Goal: Transaction & Acquisition: Purchase product/service

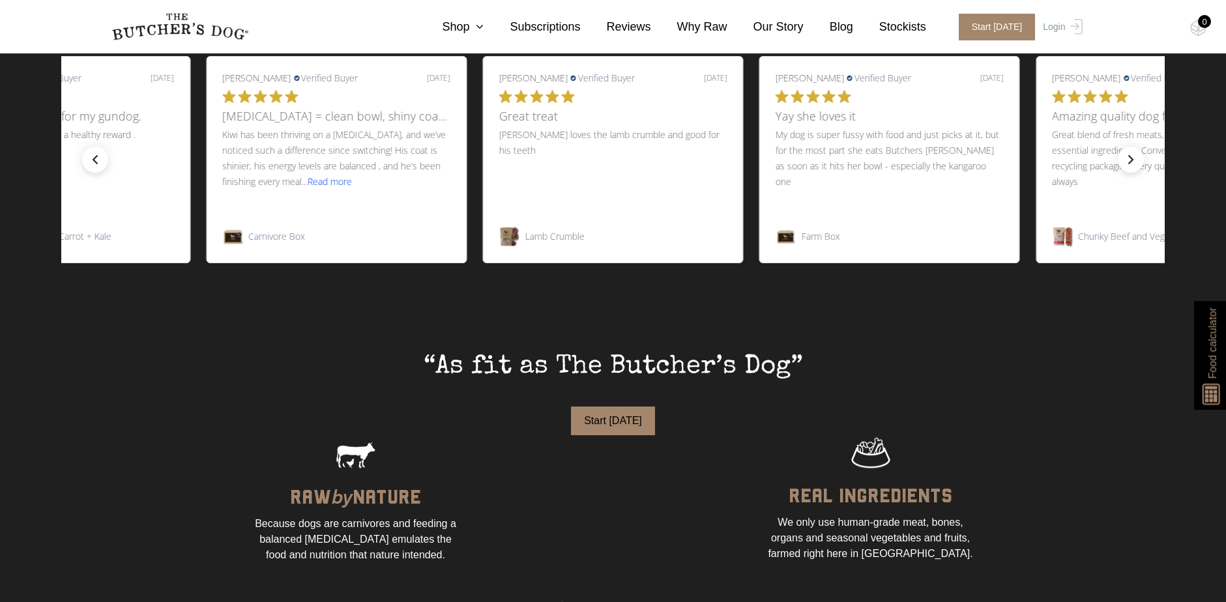
scroll to position [391, 0]
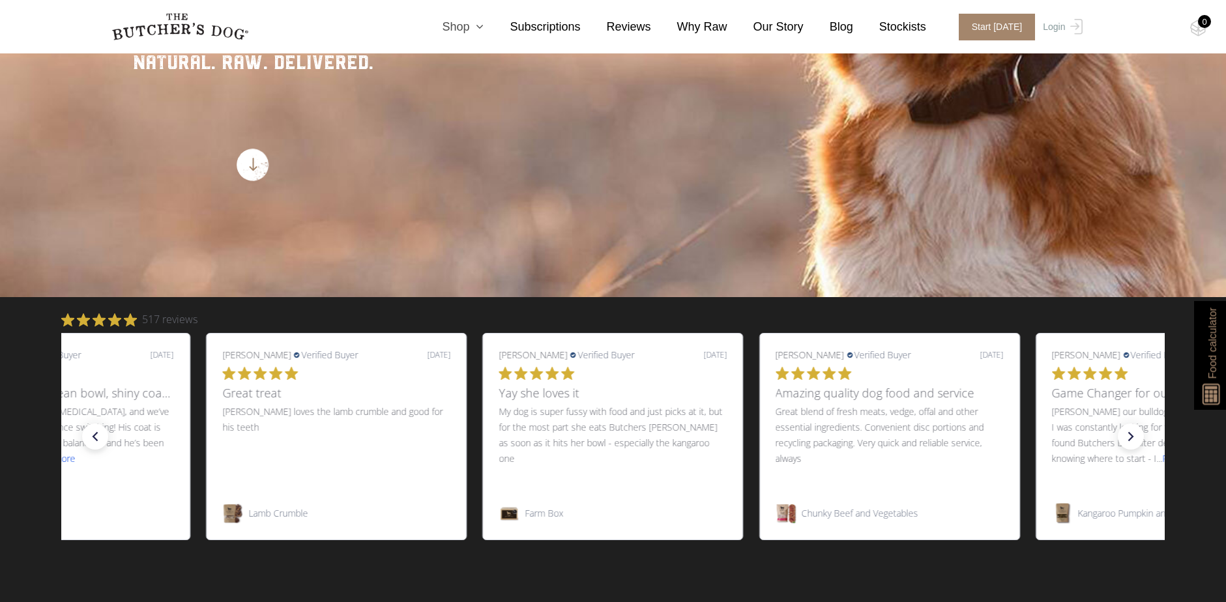
click at [484, 25] on icon at bounding box center [476, 27] width 14 height 12
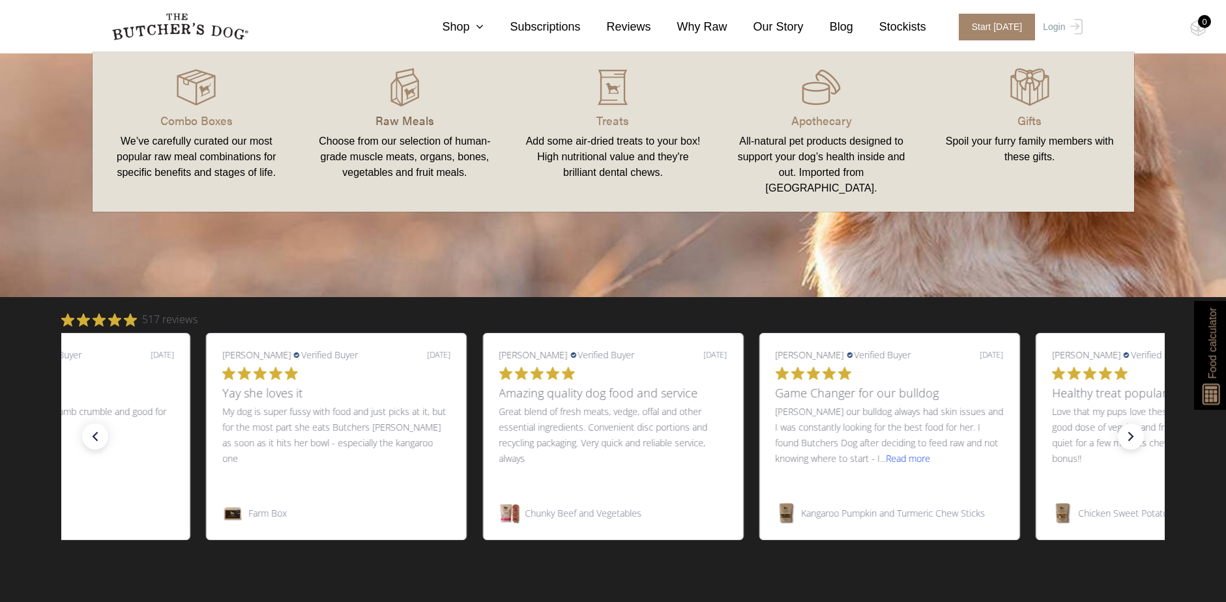
click at [401, 112] on p "Raw Meals" at bounding box center [404, 120] width 177 height 18
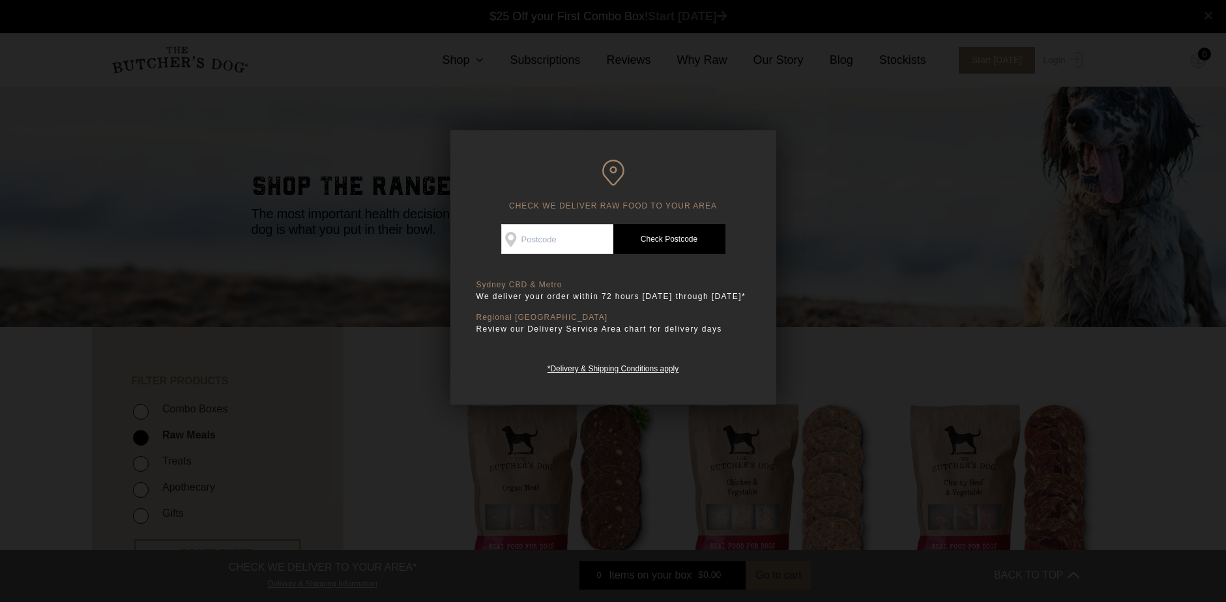
click at [560, 242] on input "Check Availability At" at bounding box center [557, 239] width 112 height 30
type input "4118"
click at [639, 244] on link "Check Postcode" at bounding box center [669, 239] width 112 height 30
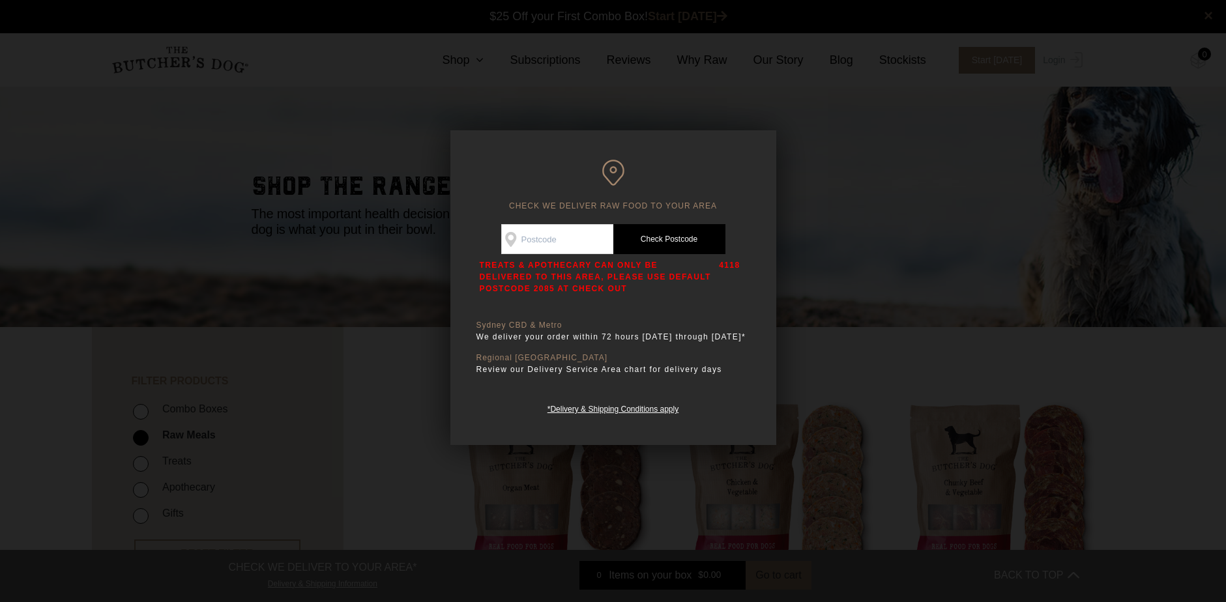
click at [546, 239] on input "Check Availability At" at bounding box center [557, 239] width 112 height 30
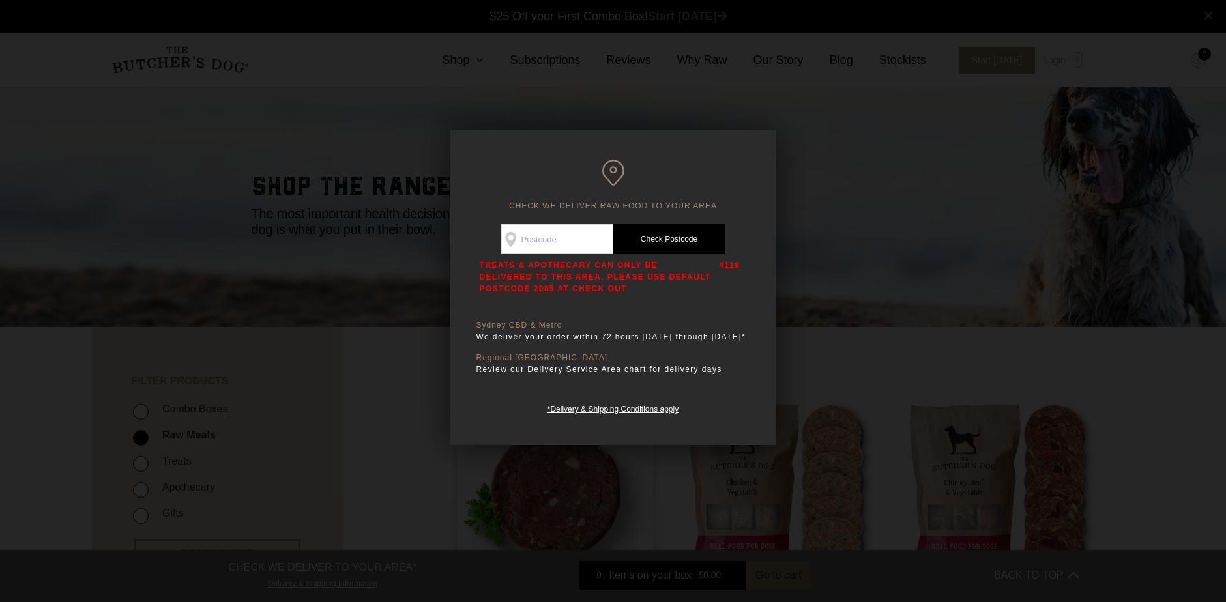
click at [591, 482] on div at bounding box center [613, 301] width 1226 height 602
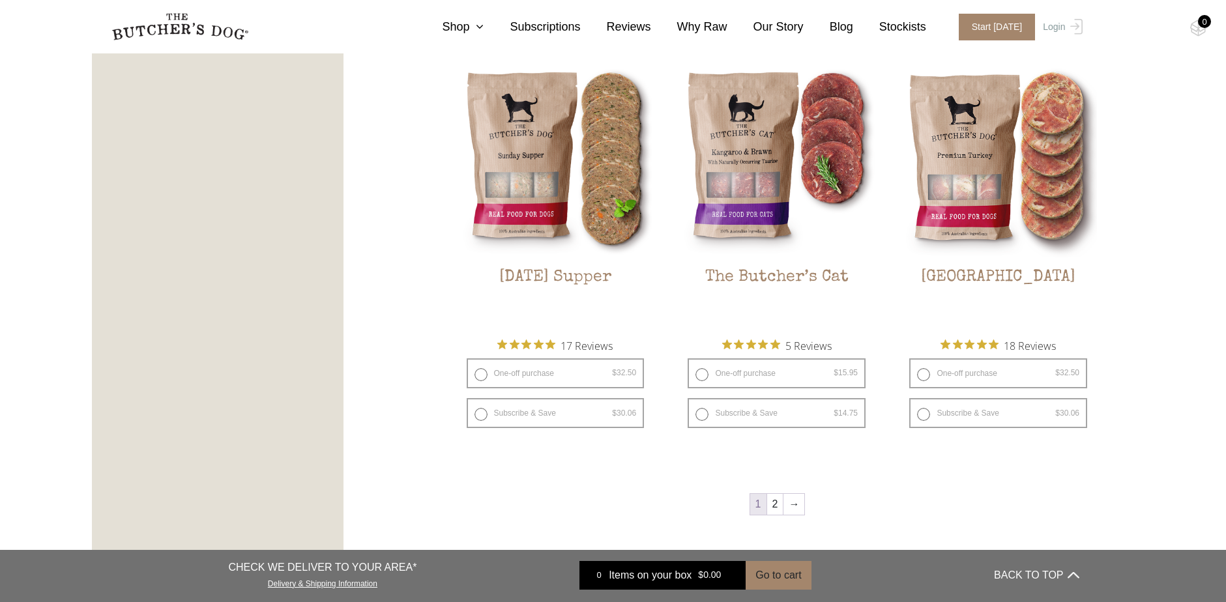
scroll to position [1695, 0]
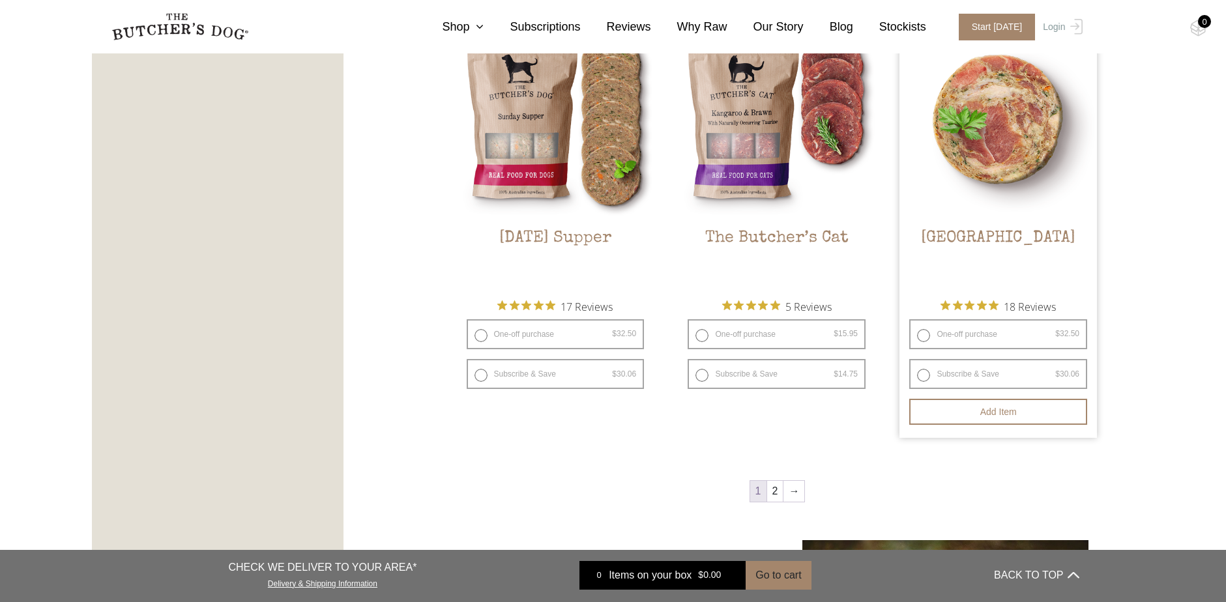
click at [997, 166] on img at bounding box center [999, 120] width 198 height 198
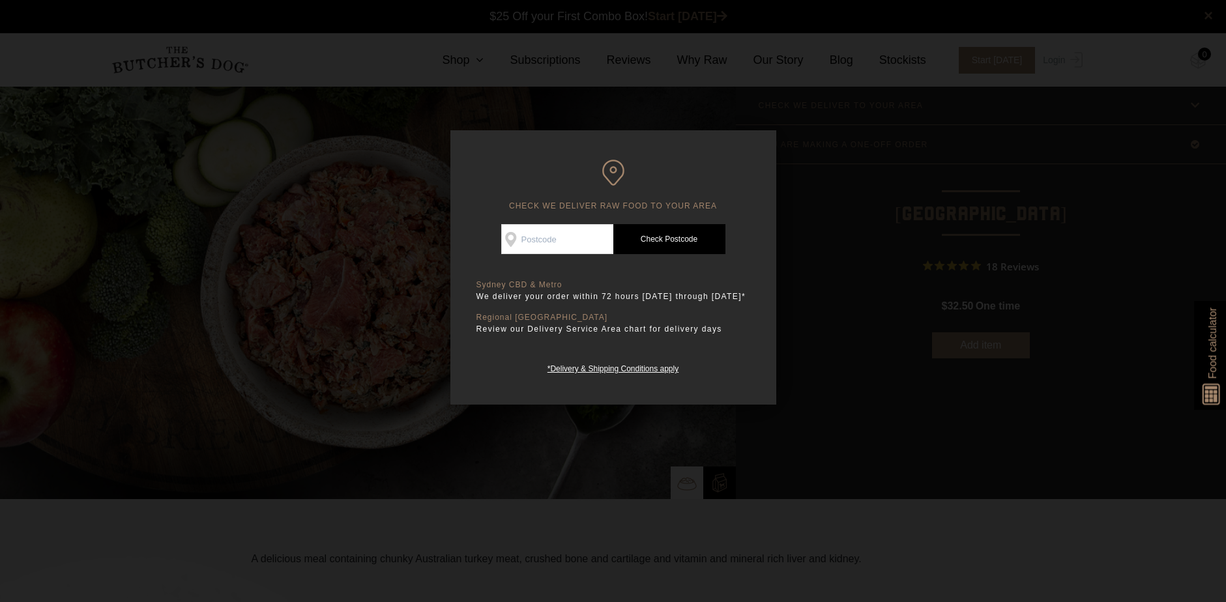
click at [608, 462] on div at bounding box center [613, 301] width 1226 height 602
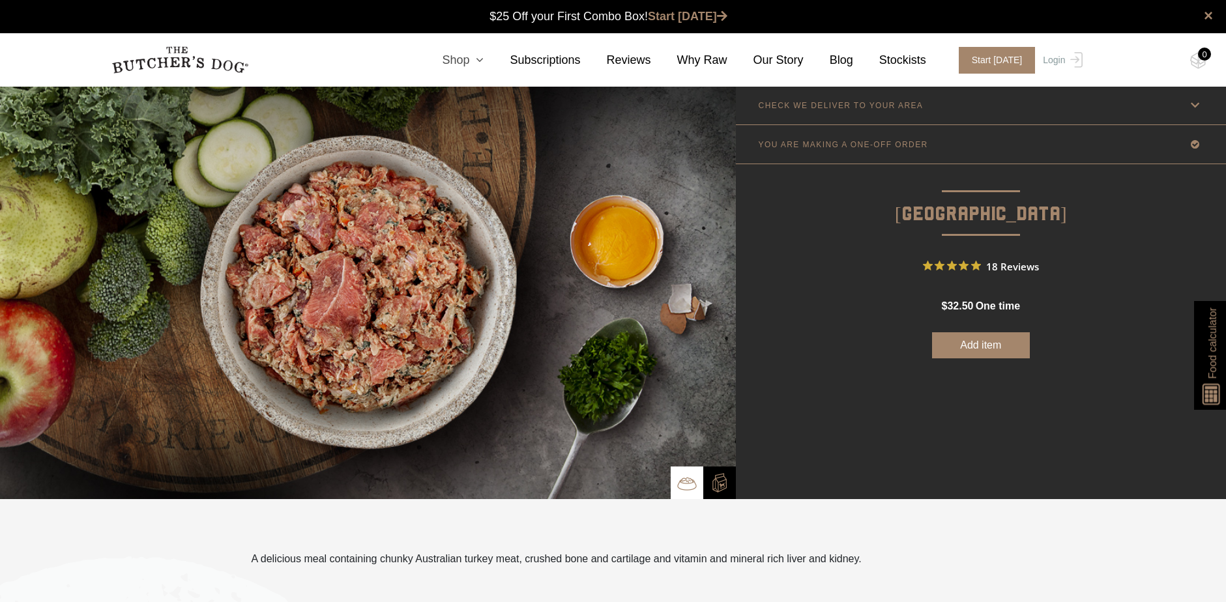
click at [484, 63] on icon at bounding box center [476, 60] width 14 height 12
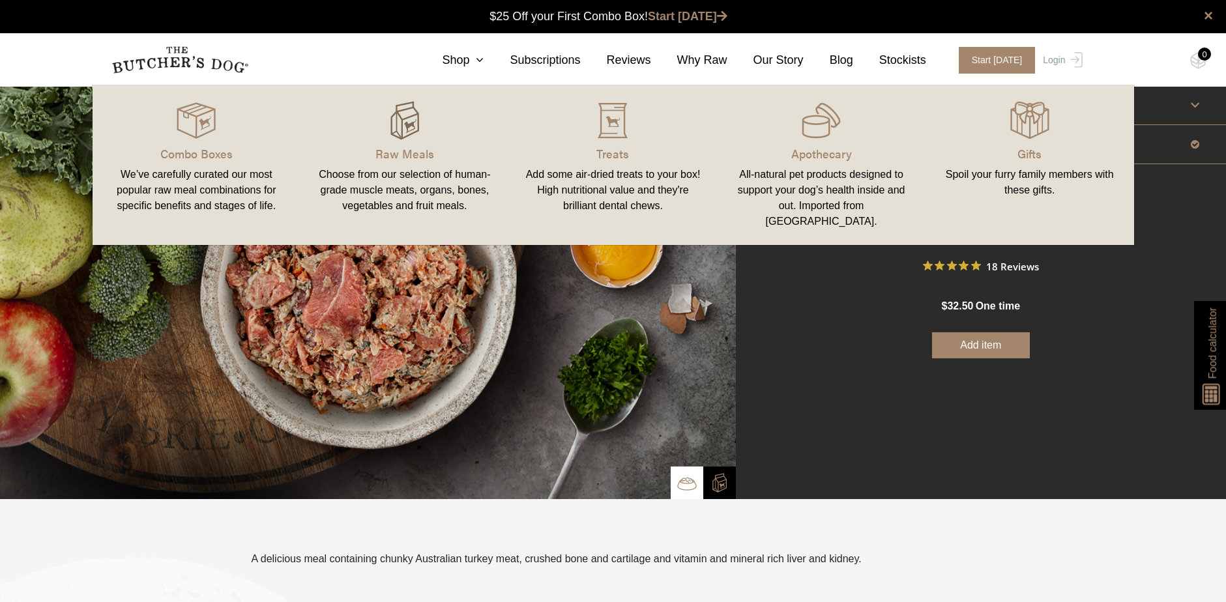
click at [394, 139] on img at bounding box center [404, 120] width 39 height 39
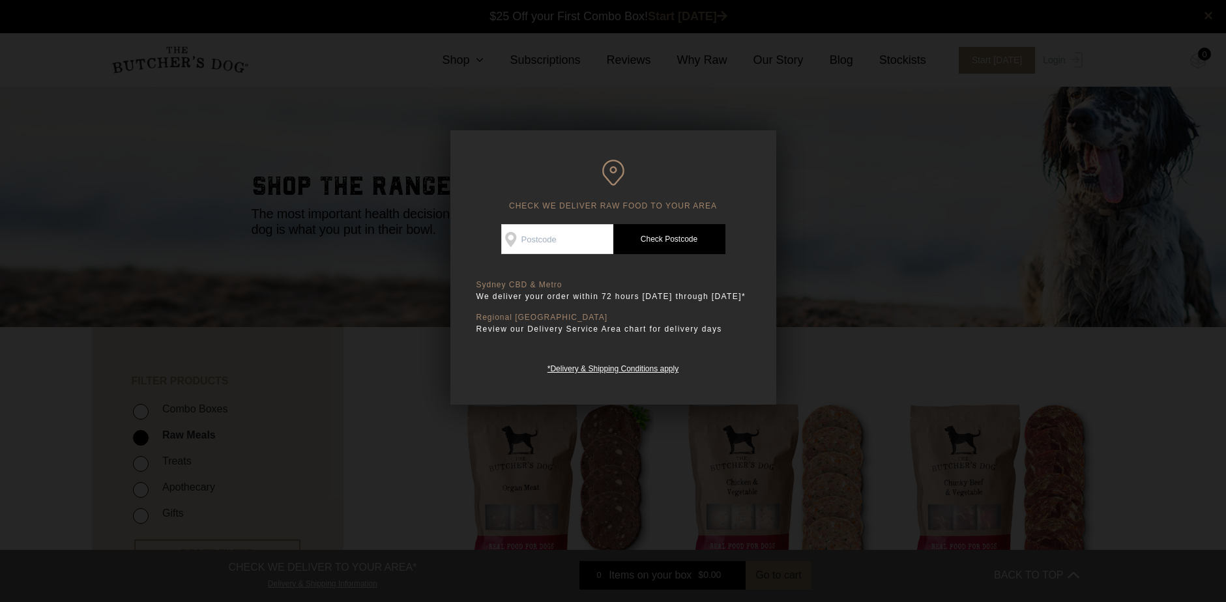
click at [734, 536] on div at bounding box center [613, 301] width 1226 height 602
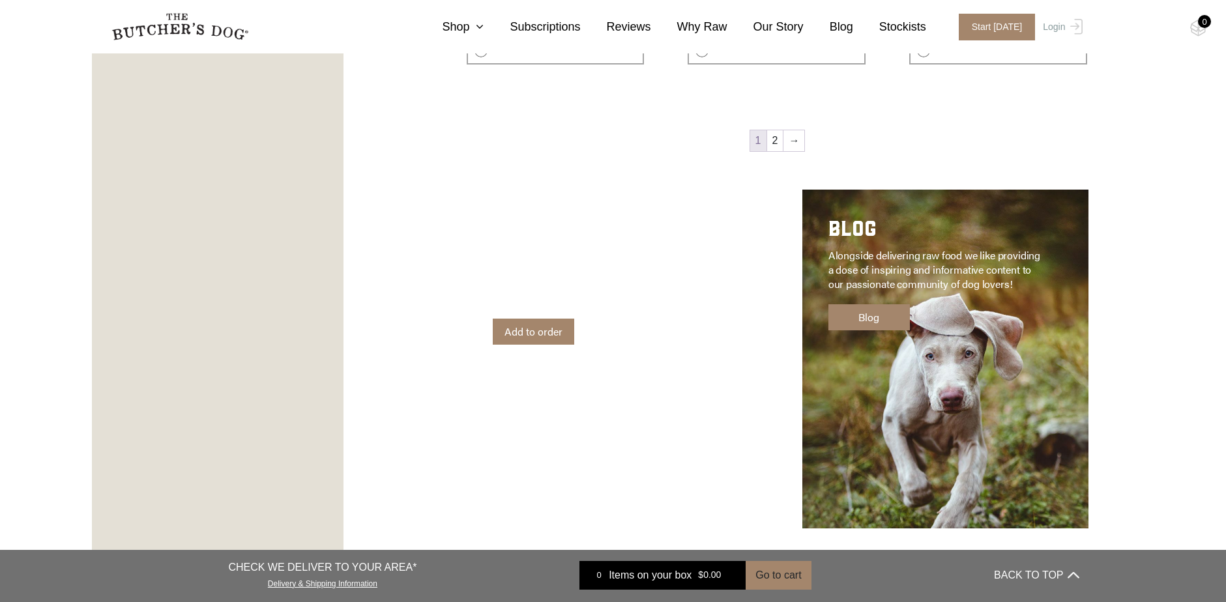
scroll to position [1825, 0]
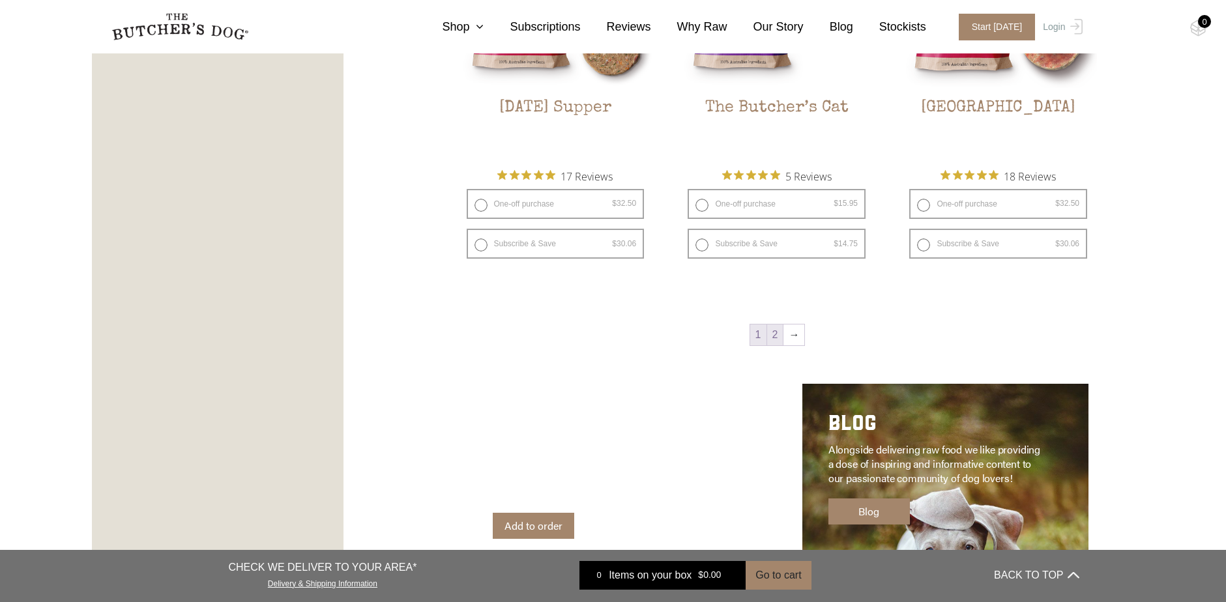
click at [776, 339] on link "2" at bounding box center [775, 335] width 16 height 21
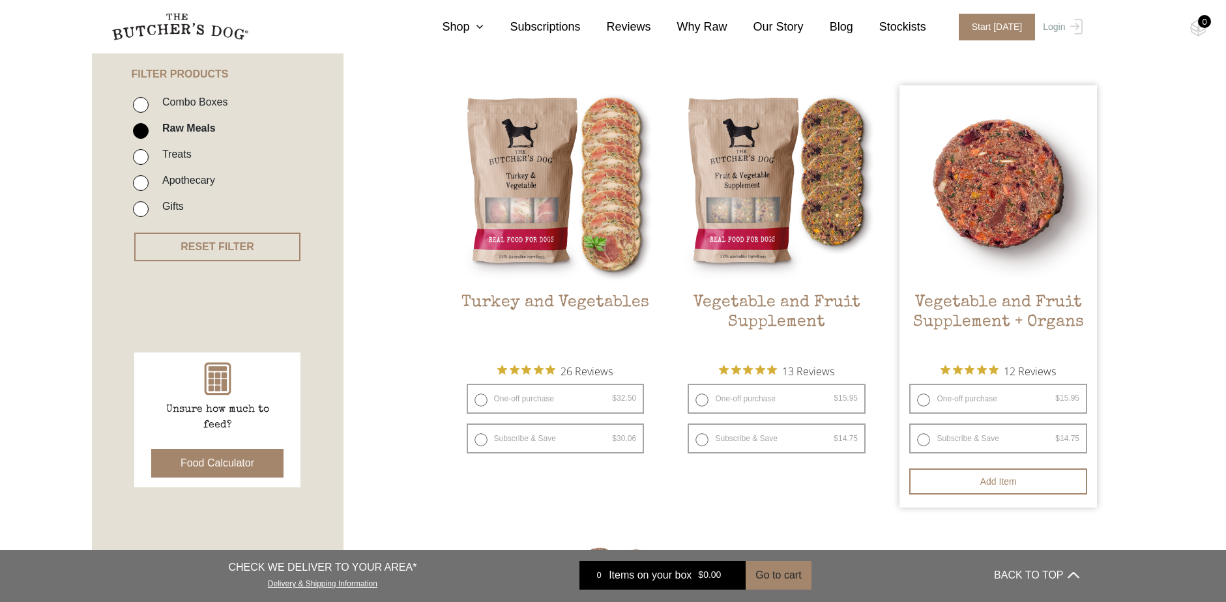
scroll to position [295, 0]
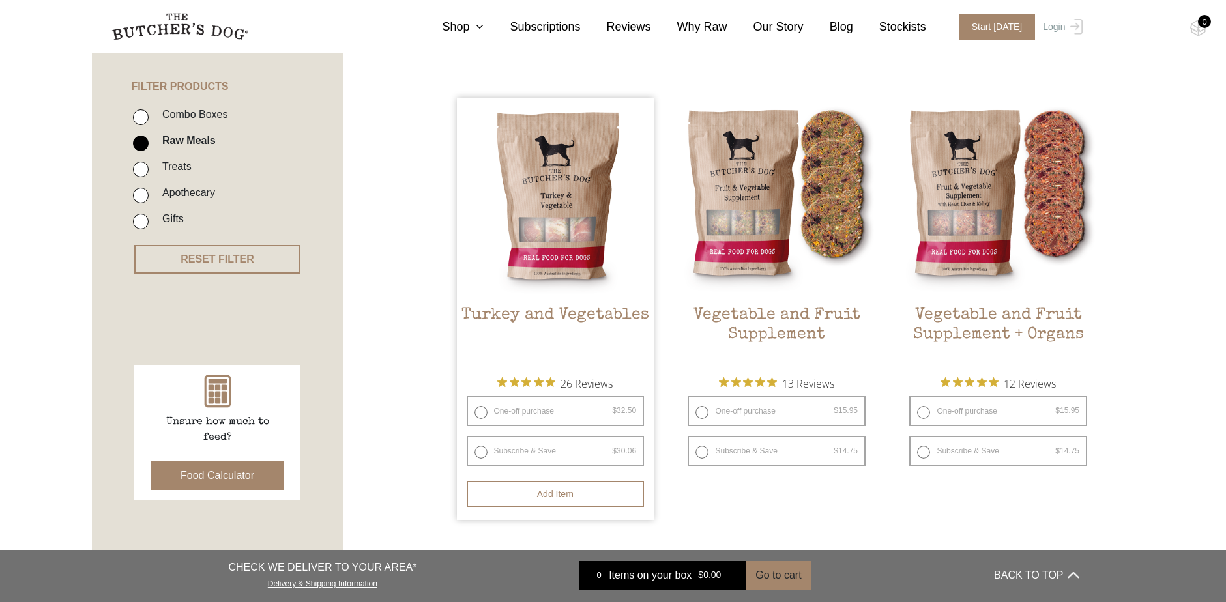
click at [546, 220] on img at bounding box center [556, 197] width 198 height 198
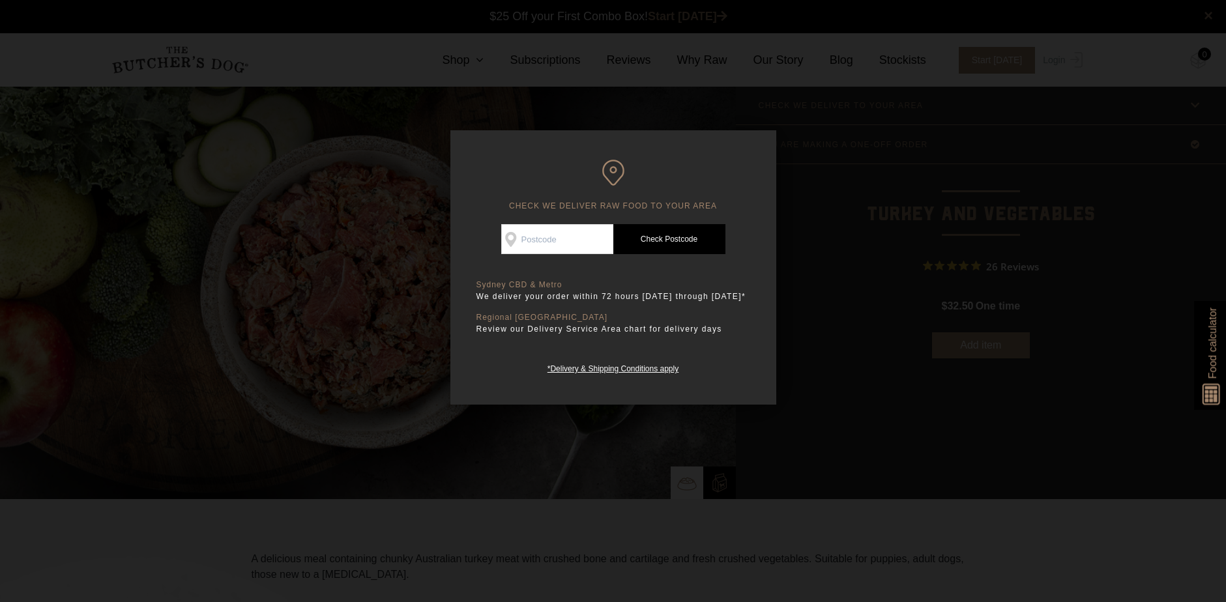
click at [370, 167] on div at bounding box center [613, 301] width 1226 height 602
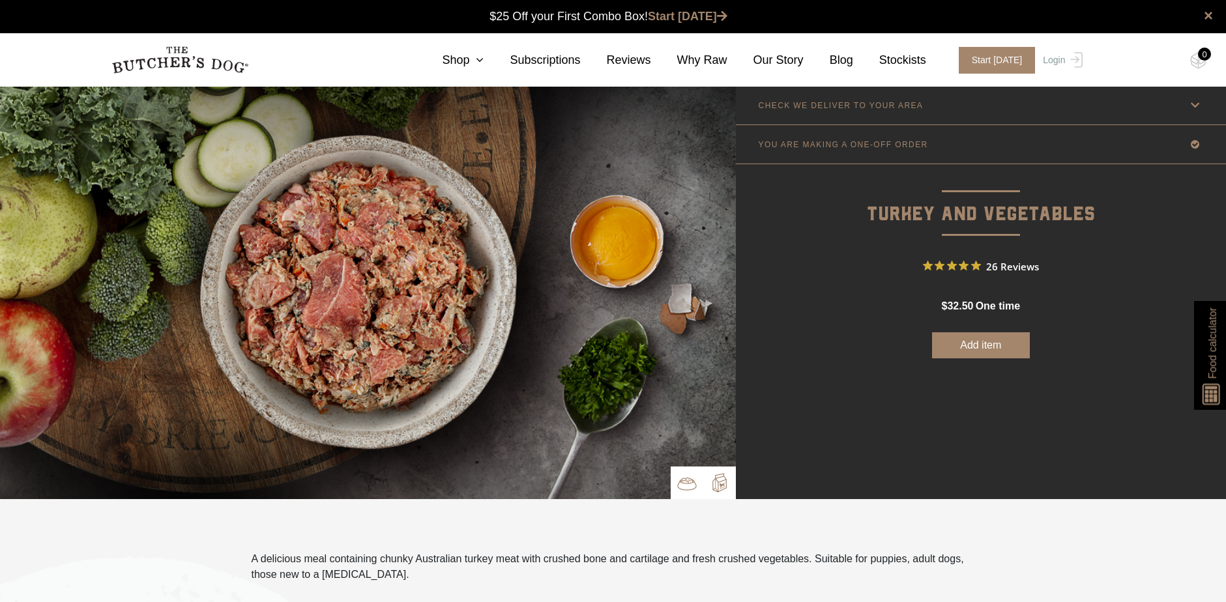
click at [722, 479] on img at bounding box center [720, 483] width 20 height 20
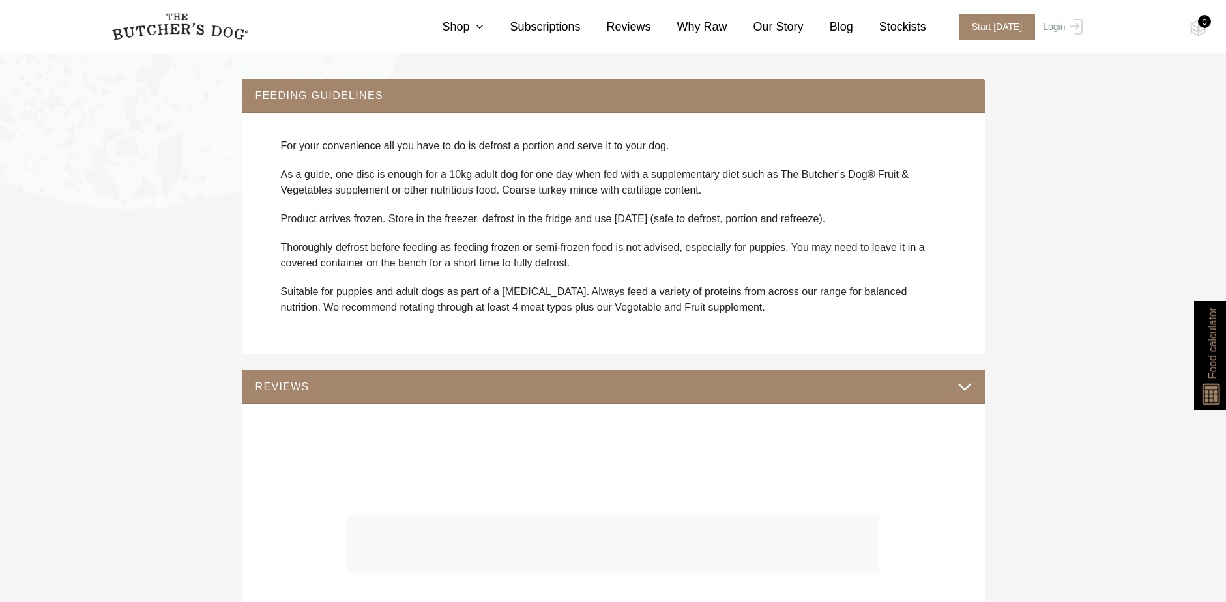
scroll to position [1043, 0]
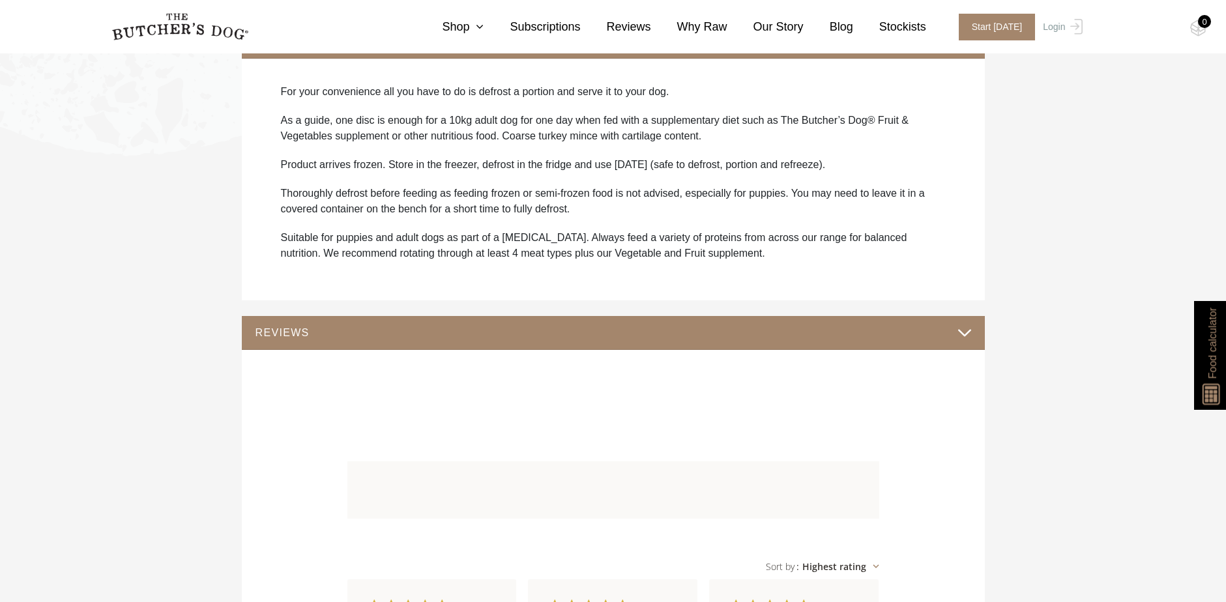
drag, startPoint x: 271, startPoint y: 459, endPoint x: 720, endPoint y: 292, distance: 478.5
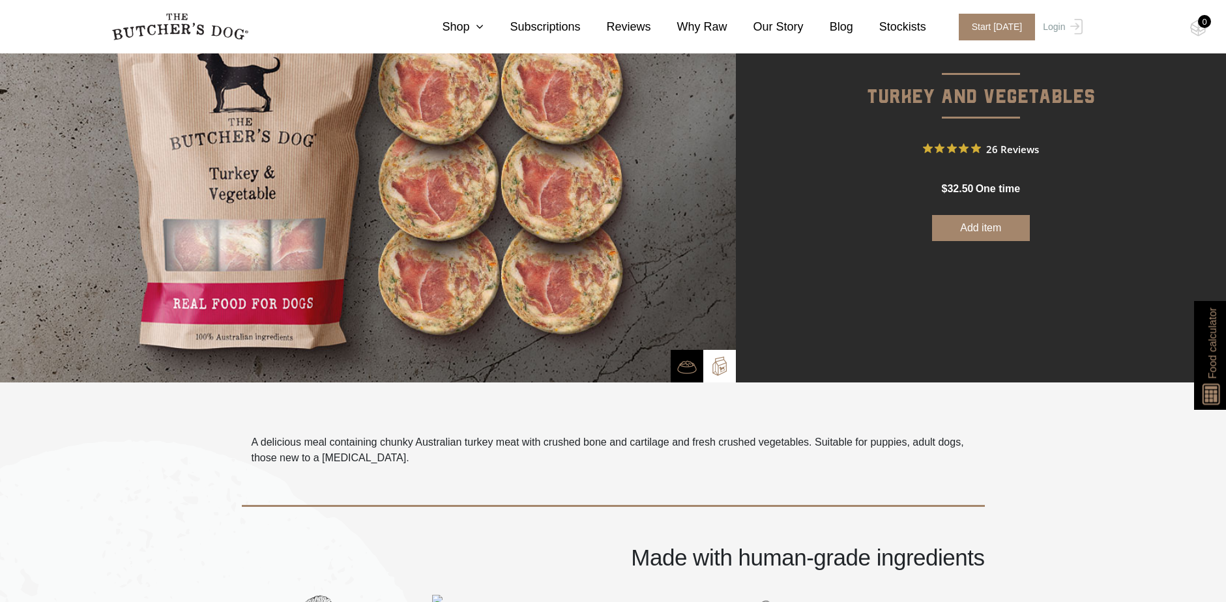
scroll to position [130, 0]
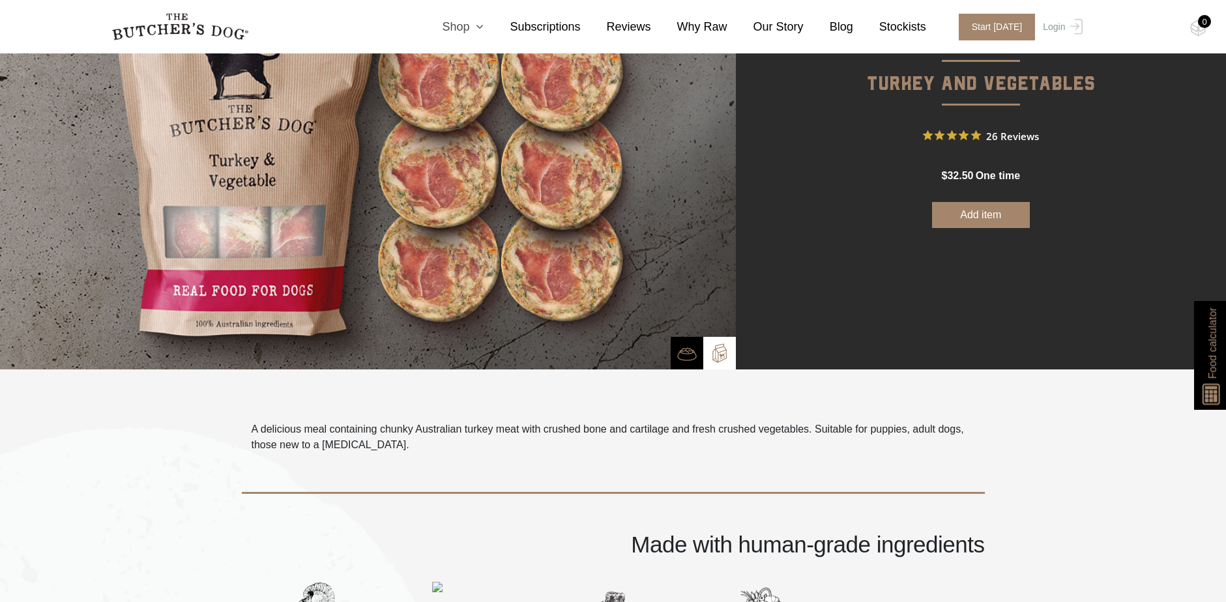
click at [484, 25] on link "Shop" at bounding box center [450, 27] width 68 height 18
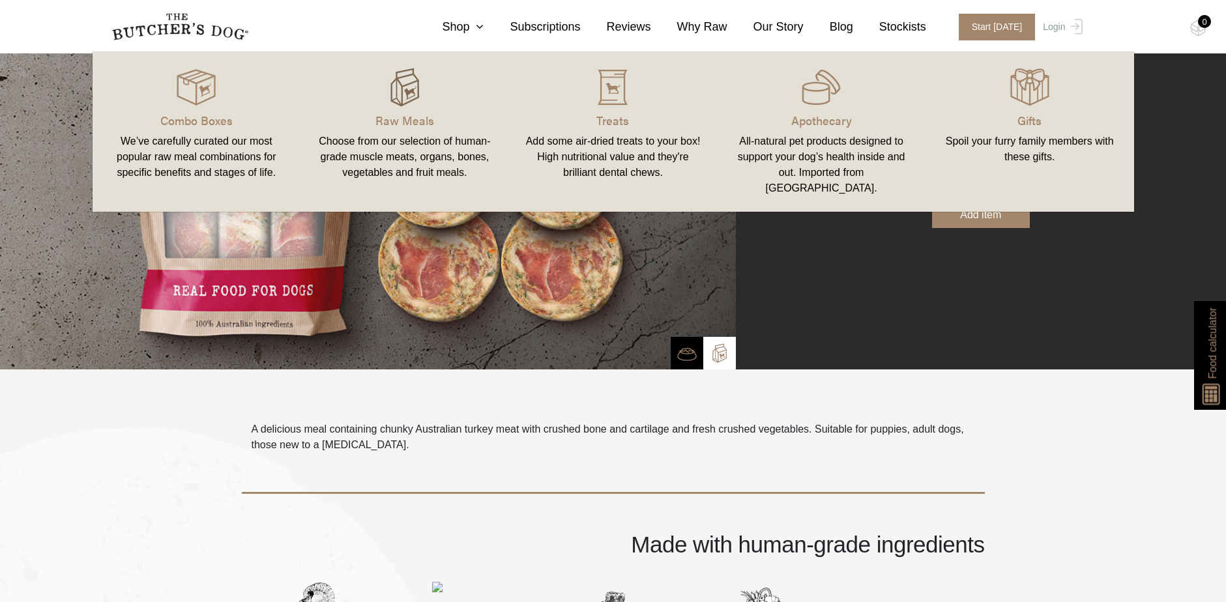
click at [407, 88] on img at bounding box center [404, 87] width 39 height 39
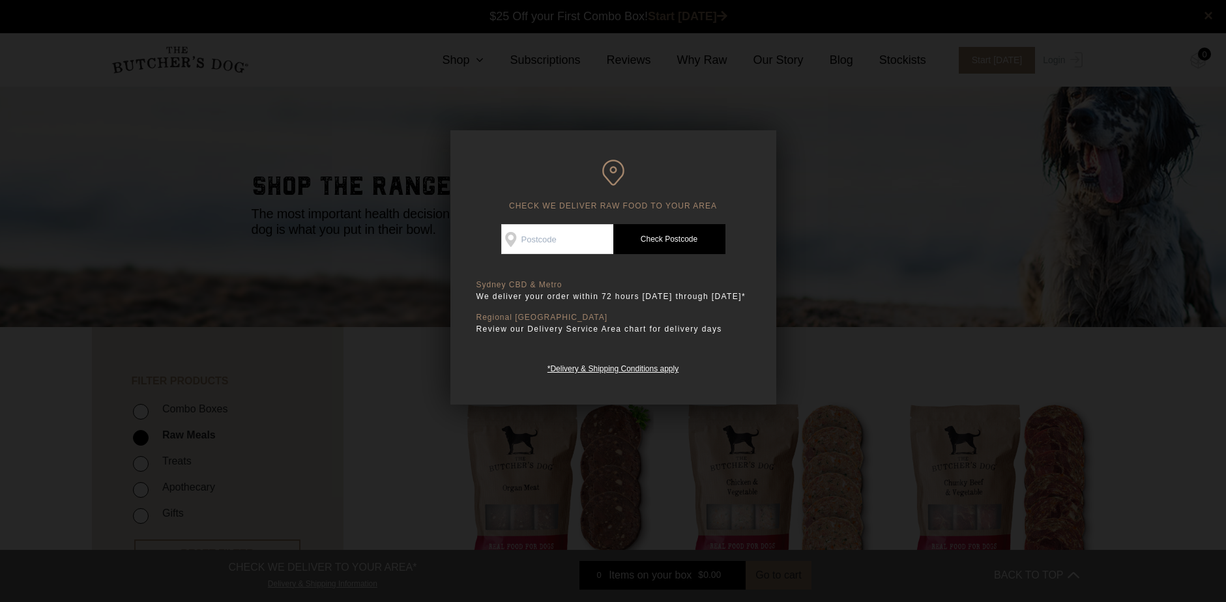
click at [257, 178] on div at bounding box center [613, 301] width 1226 height 602
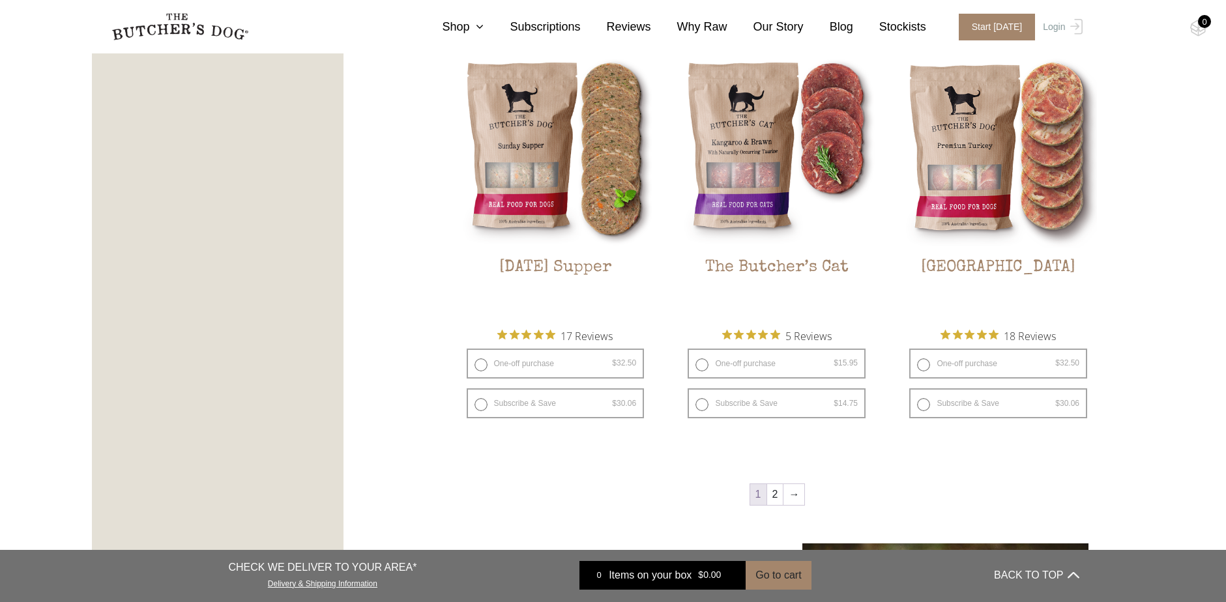
scroll to position [1695, 0]
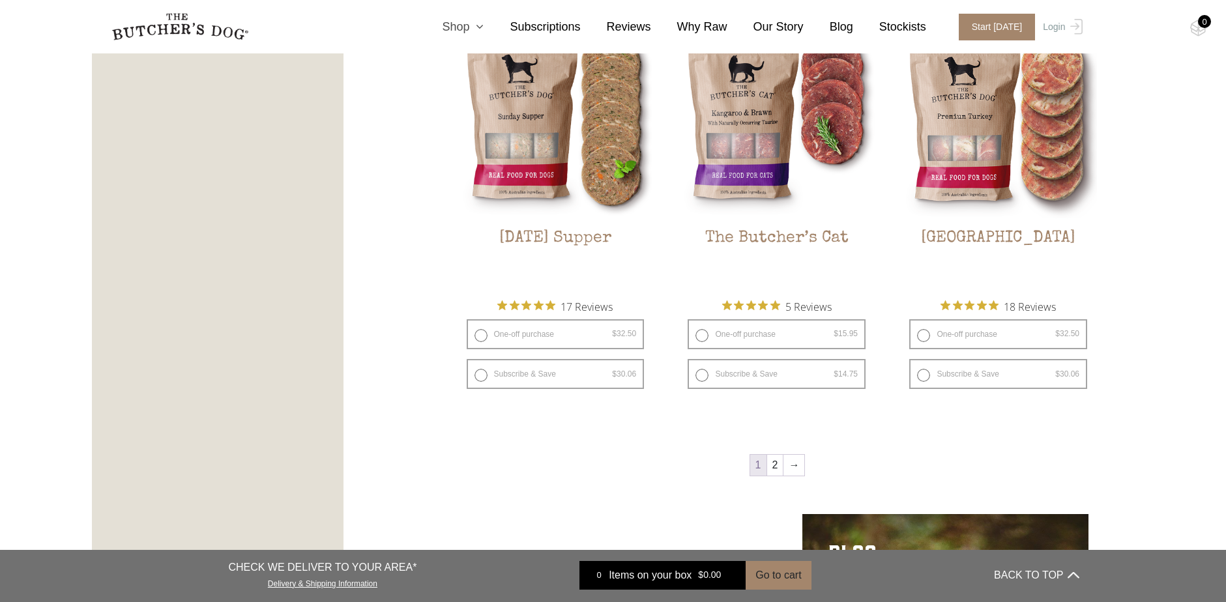
click at [484, 30] on icon at bounding box center [476, 27] width 14 height 12
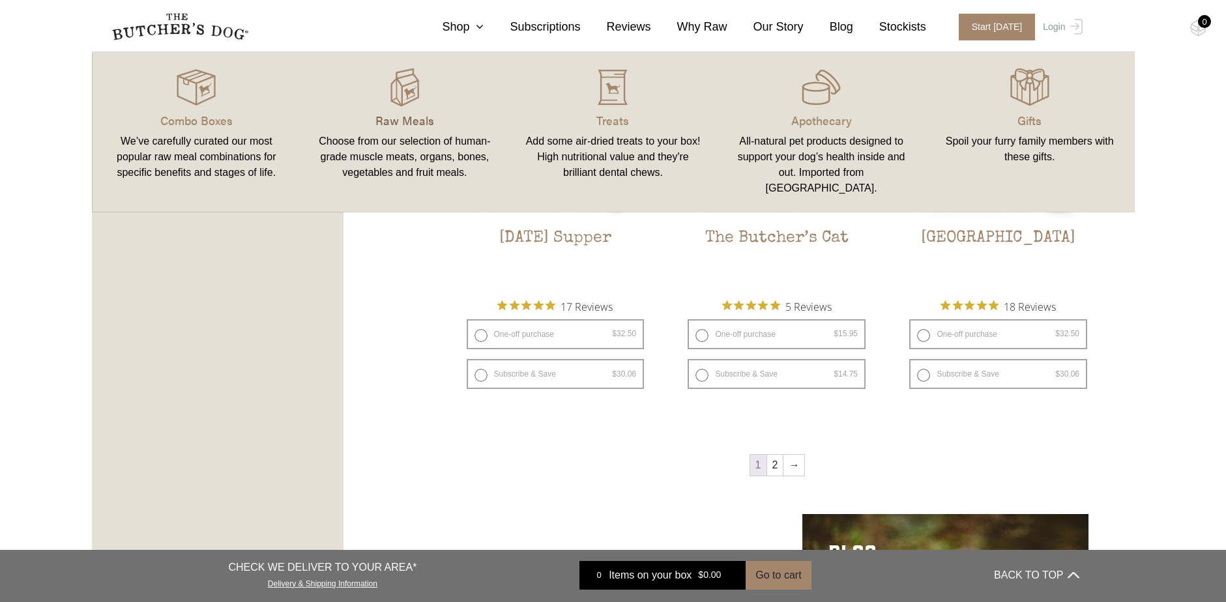
click at [405, 127] on p "Raw Meals" at bounding box center [404, 120] width 177 height 18
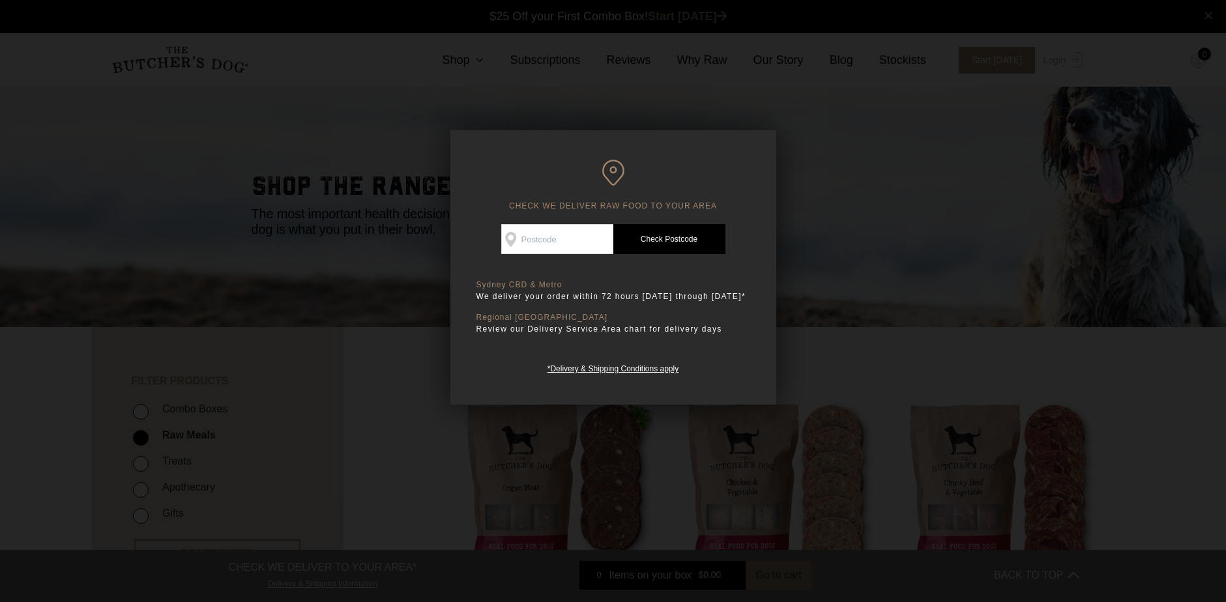
click at [254, 245] on div at bounding box center [613, 301] width 1226 height 602
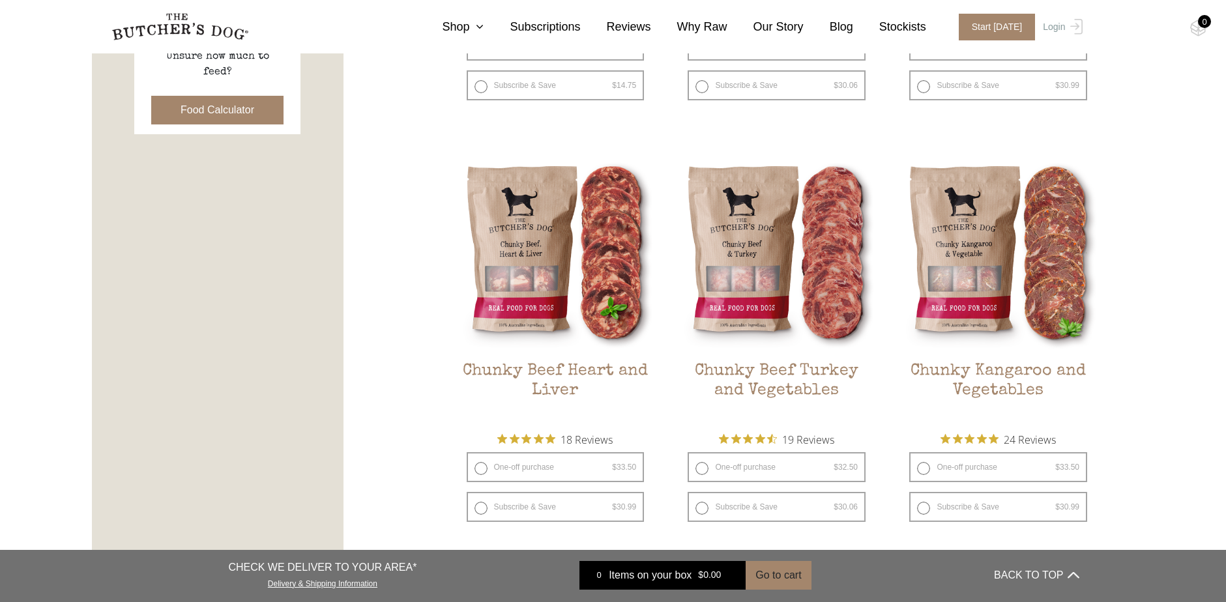
scroll to position [717, 0]
